Goal: Task Accomplishment & Management: Complete application form

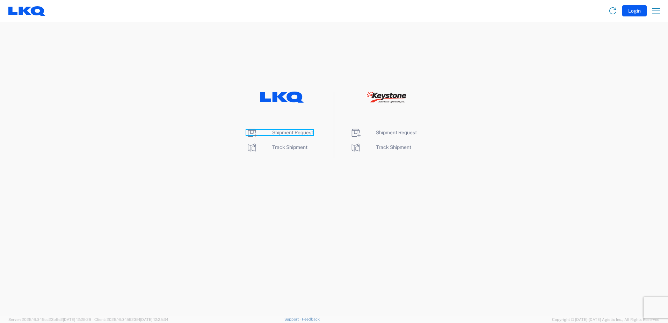
click at [291, 133] on span "Shipment Request" at bounding box center [292, 133] width 41 height 6
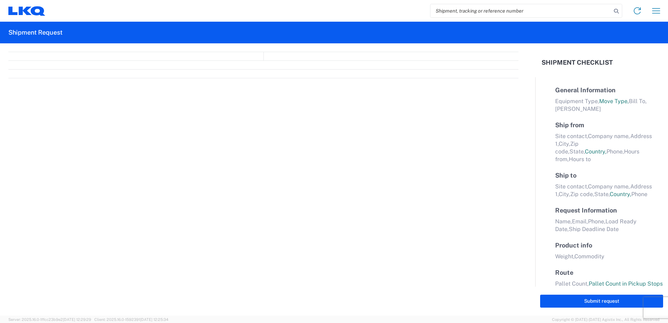
select select "FULL"
select select "LBS"
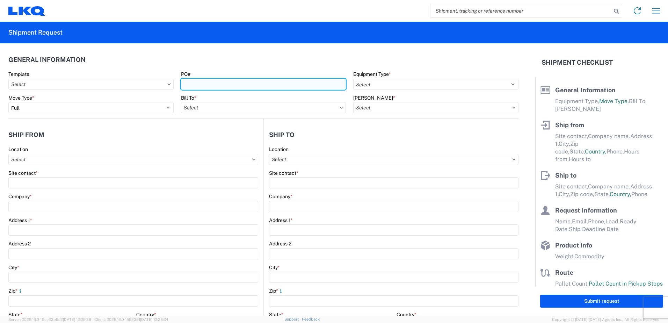
click at [218, 81] on input "PO#" at bounding box center [263, 84] width 165 height 11
click at [216, 86] on input "1711-" at bounding box center [263, 84] width 165 height 11
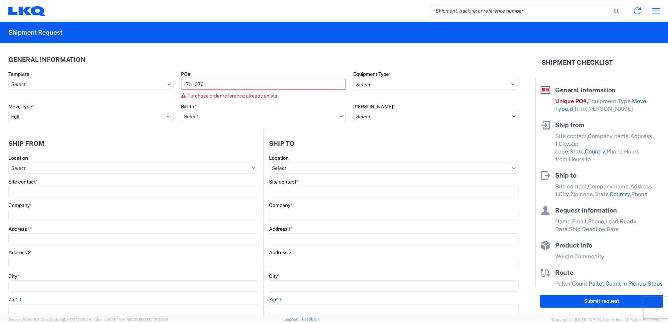
click at [267, 63] on header "General Information" at bounding box center [263, 60] width 510 height 16
click at [253, 87] on input "1711-076" at bounding box center [263, 84] width 165 height 11
click at [268, 64] on header "General Information" at bounding box center [263, 60] width 510 height 16
click at [264, 85] on input "1711-077" at bounding box center [263, 84] width 165 height 11
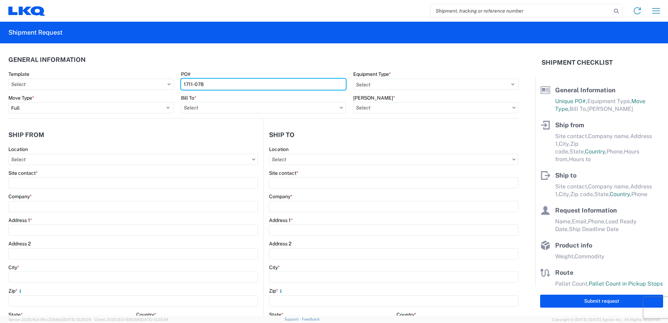
type input "1711-078"
click at [292, 63] on header "General Information" at bounding box center [263, 60] width 510 height 16
drag, startPoint x: 212, startPoint y: 86, endPoint x: 165, endPoint y: 88, distance: 46.5
click at [165, 88] on div "Template PO# 1711-078 Equipment Type * Select 53’ Dry Van Flatbed Dropdeck (van…" at bounding box center [263, 83] width 517 height 24
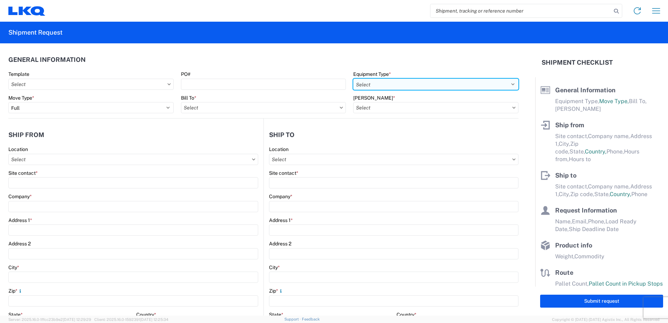
click at [511, 85] on select "Select 53’ Dry Van Flatbed Dropdeck (van) Lowboy (flatbed) Rail" at bounding box center [435, 84] width 165 height 11
select select "STDV"
click at [353, 79] on select "Select 53’ Dry Van Flatbed Dropdeck (van) Lowboy (flatbed) Rail" at bounding box center [435, 84] width 165 height 11
click at [335, 108] on input "Bill To *" at bounding box center [263, 107] width 165 height 11
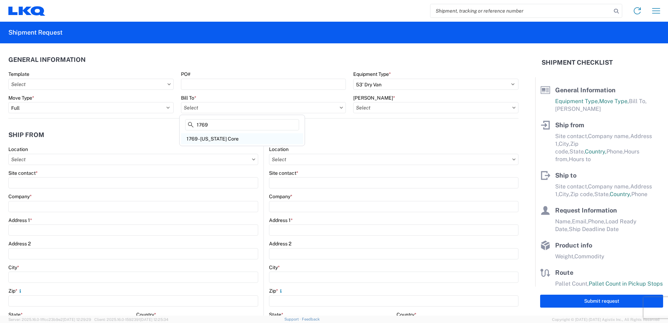
type input "1769"
click at [235, 139] on div "1769 - [US_STATE] Core" at bounding box center [242, 138] width 122 height 11
type input "1769 - [US_STATE] Core"
click at [512, 108] on icon at bounding box center [513, 108] width 3 height 2
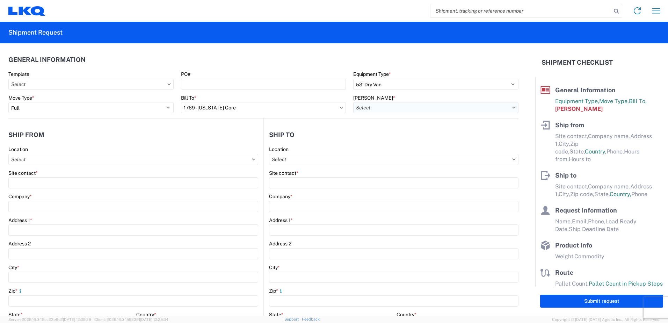
click at [464, 106] on input "[PERSON_NAME] *" at bounding box center [435, 107] width 165 height 11
click at [401, 139] on div "1769-1300-50180-0000 - 1769 Freight In - Cores" at bounding box center [412, 138] width 122 height 11
type input "1769-1300-50180-0000 - 1769 Freight In - Cores"
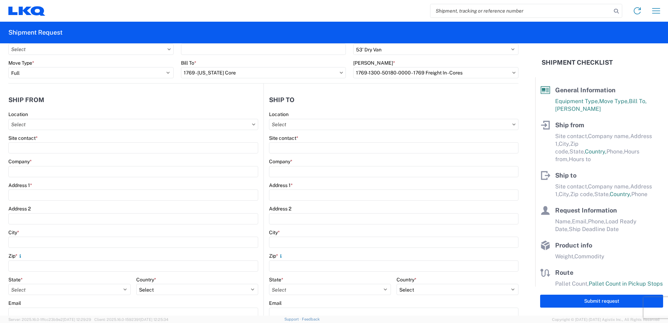
scroll to position [70, 0]
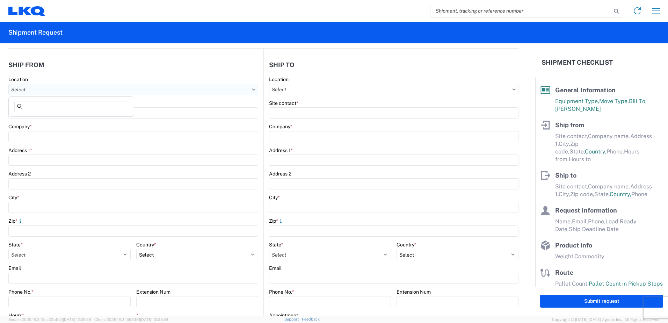
click at [112, 89] on input "Location" at bounding box center [133, 89] width 250 height 11
type input "1711"
click at [46, 123] on div "1711 - LKQ Adelanto" at bounding box center [71, 120] width 122 height 11
type input "1711 - LKQ Adelanto"
type input "LKQ 1711 Adelanto"
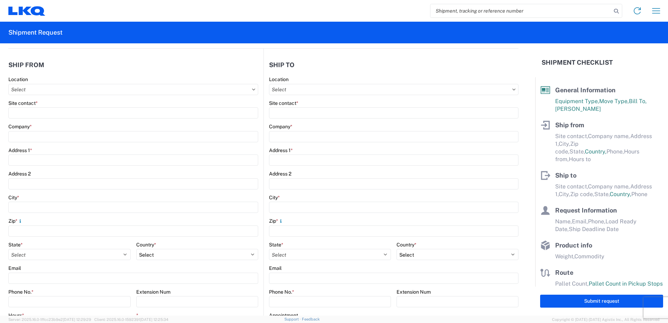
type input "[STREET_ADDRESS][PERSON_NAME]"
type input "Adelanto"
type input "92301"
select select "CA"
select select "US"
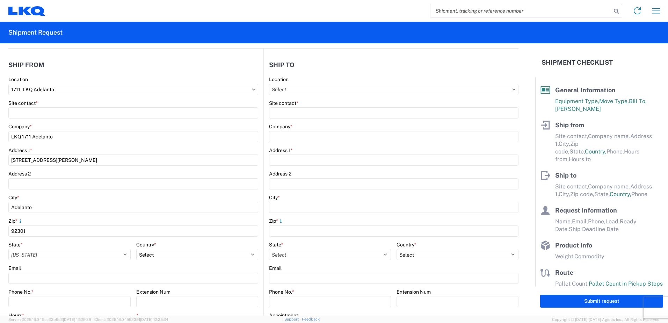
type input "[PHONE_NUMBER]"
type input "08:00"
type input "17:00"
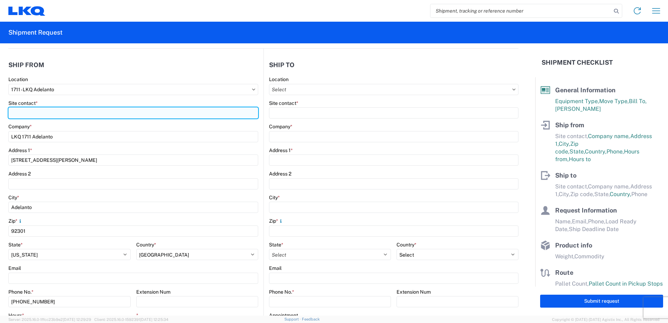
click at [59, 115] on input "Site contact *" at bounding box center [133, 112] width 250 height 11
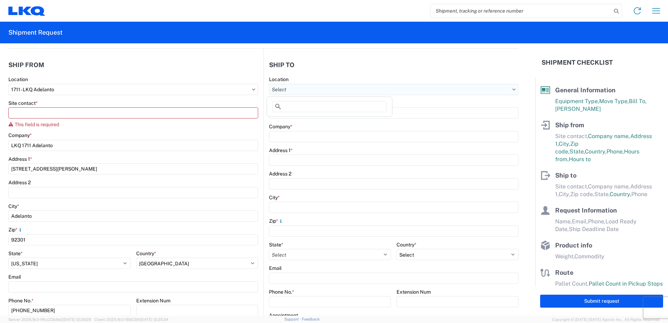
click at [312, 93] on input "Location" at bounding box center [393, 89] width 249 height 11
type input "1769"
click at [311, 122] on div "1769 - [US_STATE] Core" at bounding box center [329, 120] width 122 height 11
type input "1769 - [US_STATE] Core"
type input "LKQ Corporation"
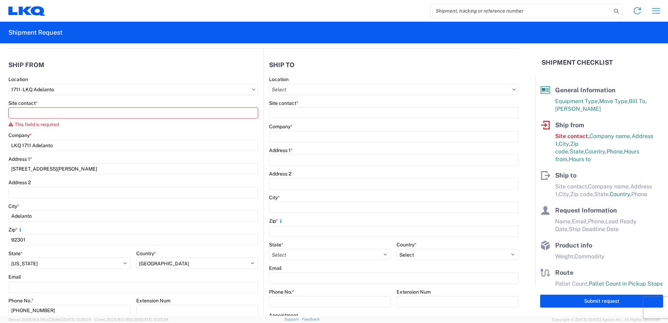
type input "[STREET_ADDRESS][PERSON_NAME]"
type input "[GEOGRAPHIC_DATA]"
type input "91761"
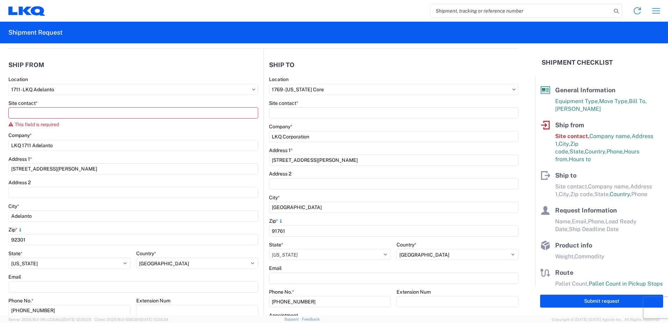
select select "US"
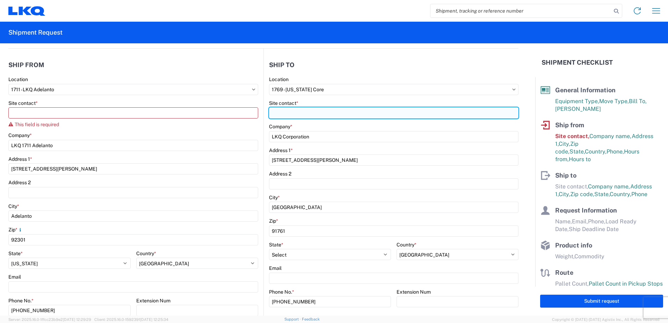
click at [315, 114] on input "Site contact *" at bounding box center [393, 112] width 249 height 11
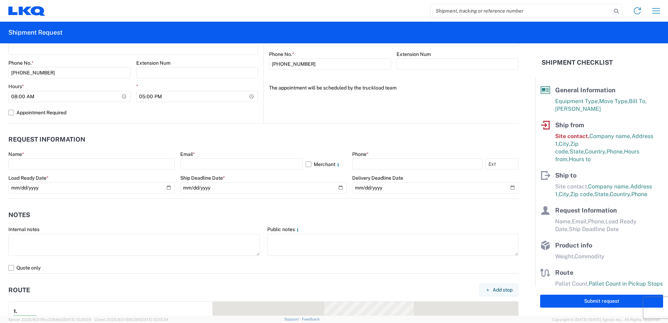
scroll to position [384, 0]
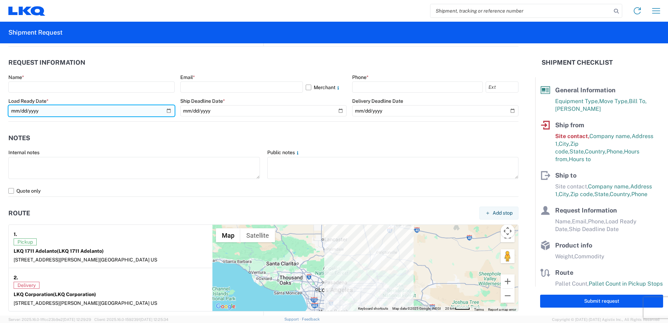
click at [165, 110] on input "date" at bounding box center [91, 110] width 166 height 11
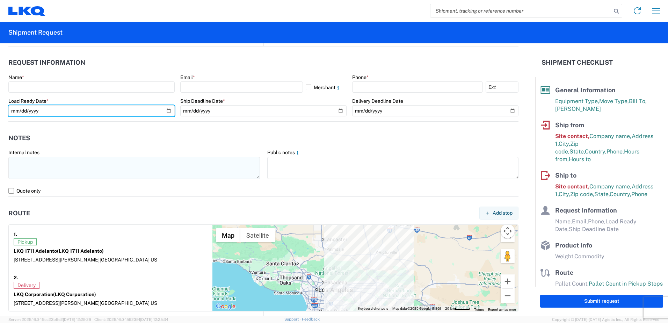
type input "[DATE]"
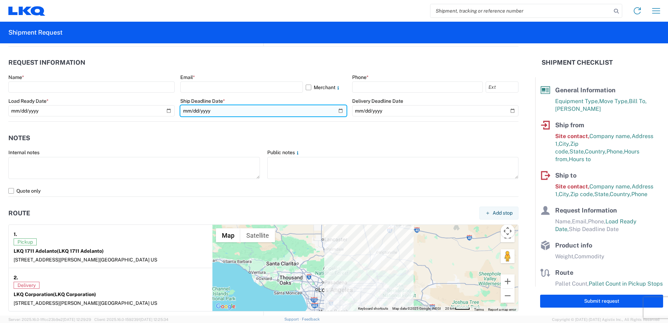
click at [335, 110] on input "date" at bounding box center [263, 110] width 166 height 11
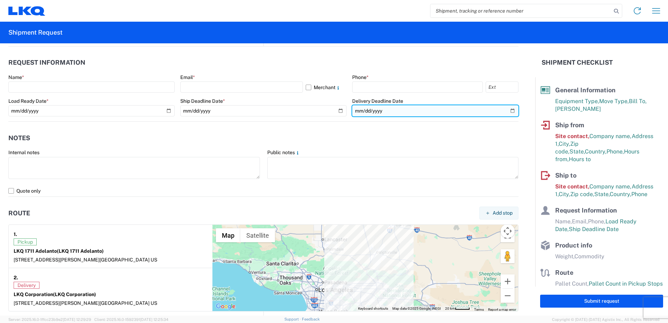
click at [506, 110] on input "date" at bounding box center [435, 110] width 166 height 11
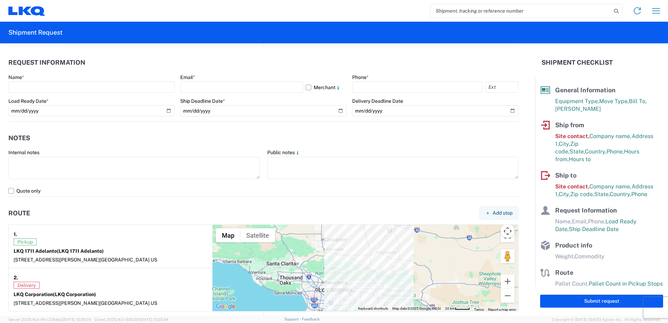
click at [310, 62] on header "Request Information" at bounding box center [263, 63] width 510 height 16
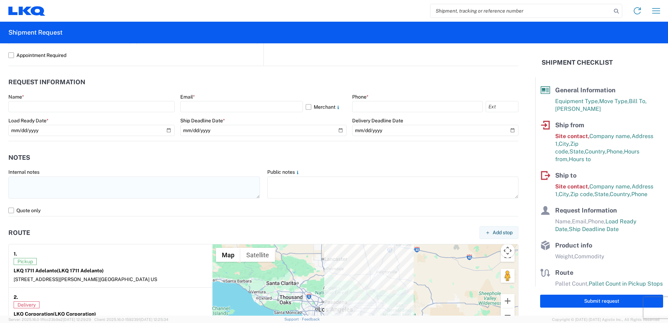
scroll to position [349, 0]
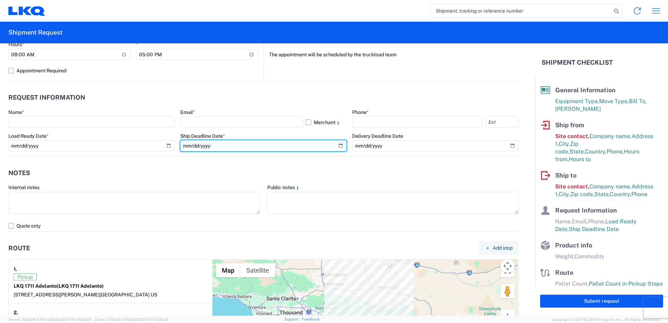
click at [335, 146] on input "[DATE]" at bounding box center [263, 145] width 166 height 11
type input "[DATE]"
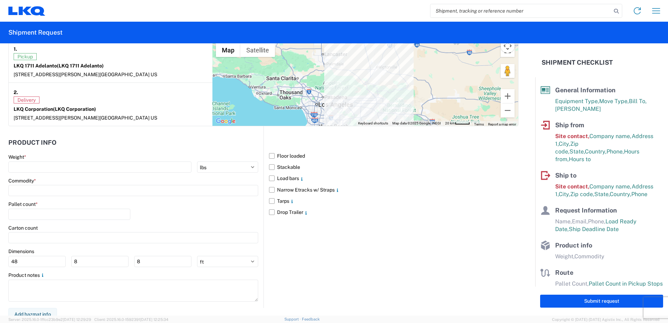
scroll to position [575, 0]
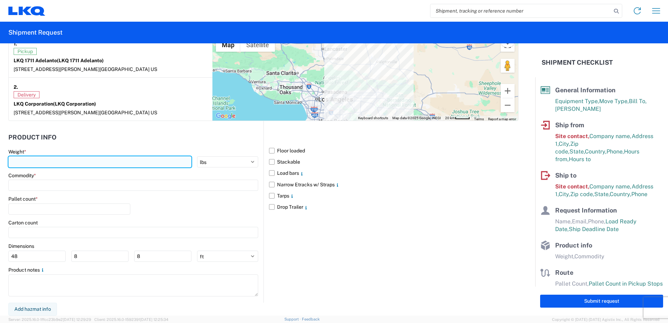
click at [97, 164] on input "number" at bounding box center [99, 161] width 183 height 11
type input "40000"
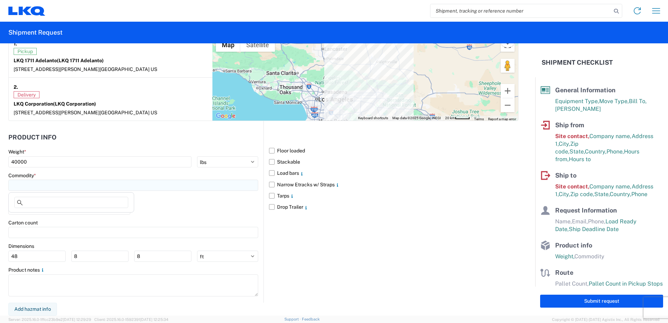
click at [89, 186] on input at bounding box center [133, 185] width 250 height 11
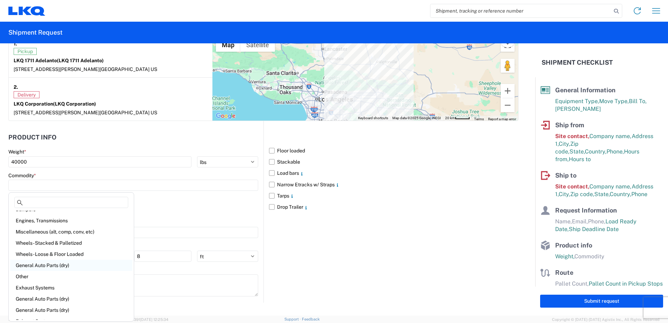
scroll to position [0, 0]
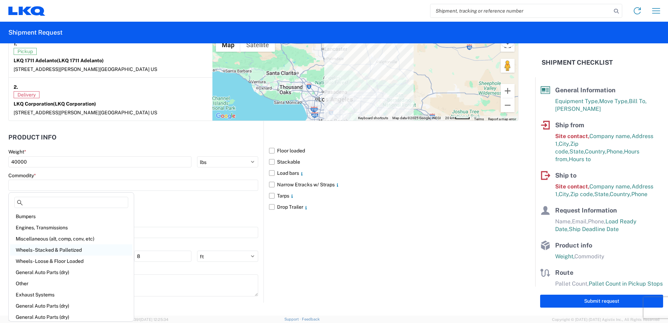
click at [53, 248] on div "Wheels - Stacked & Palletized" at bounding box center [71, 249] width 122 height 11
type input "Wheels - Stacked & Palletized"
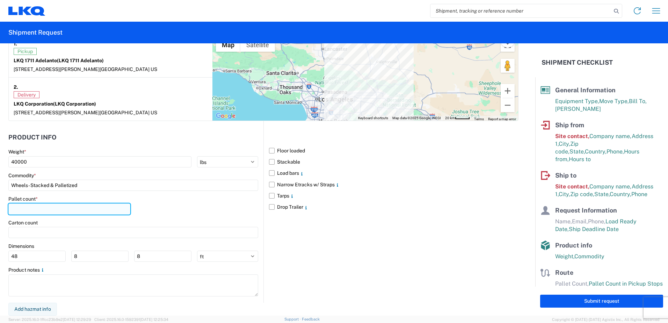
click at [59, 211] on input "number" at bounding box center [69, 208] width 122 height 11
type input "2"
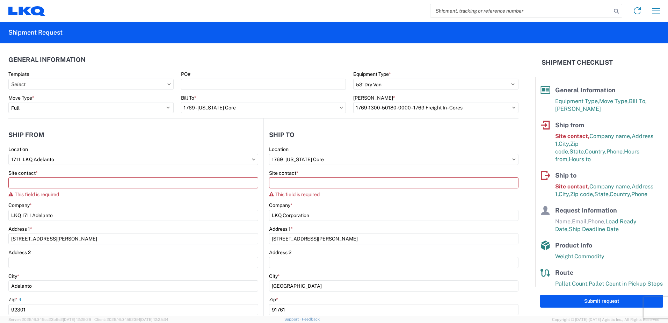
type input "44"
click at [340, 108] on icon at bounding box center [341, 108] width 3 height 2
click at [307, 103] on input "1769 - [US_STATE] Core" at bounding box center [263, 107] width 165 height 11
click at [394, 110] on input "1769-1300-50180-0000 - 1769 Freight In - Cores" at bounding box center [435, 107] width 165 height 11
click at [283, 55] on header "General Information" at bounding box center [263, 60] width 510 height 16
